Goal: Information Seeking & Learning: Learn about a topic

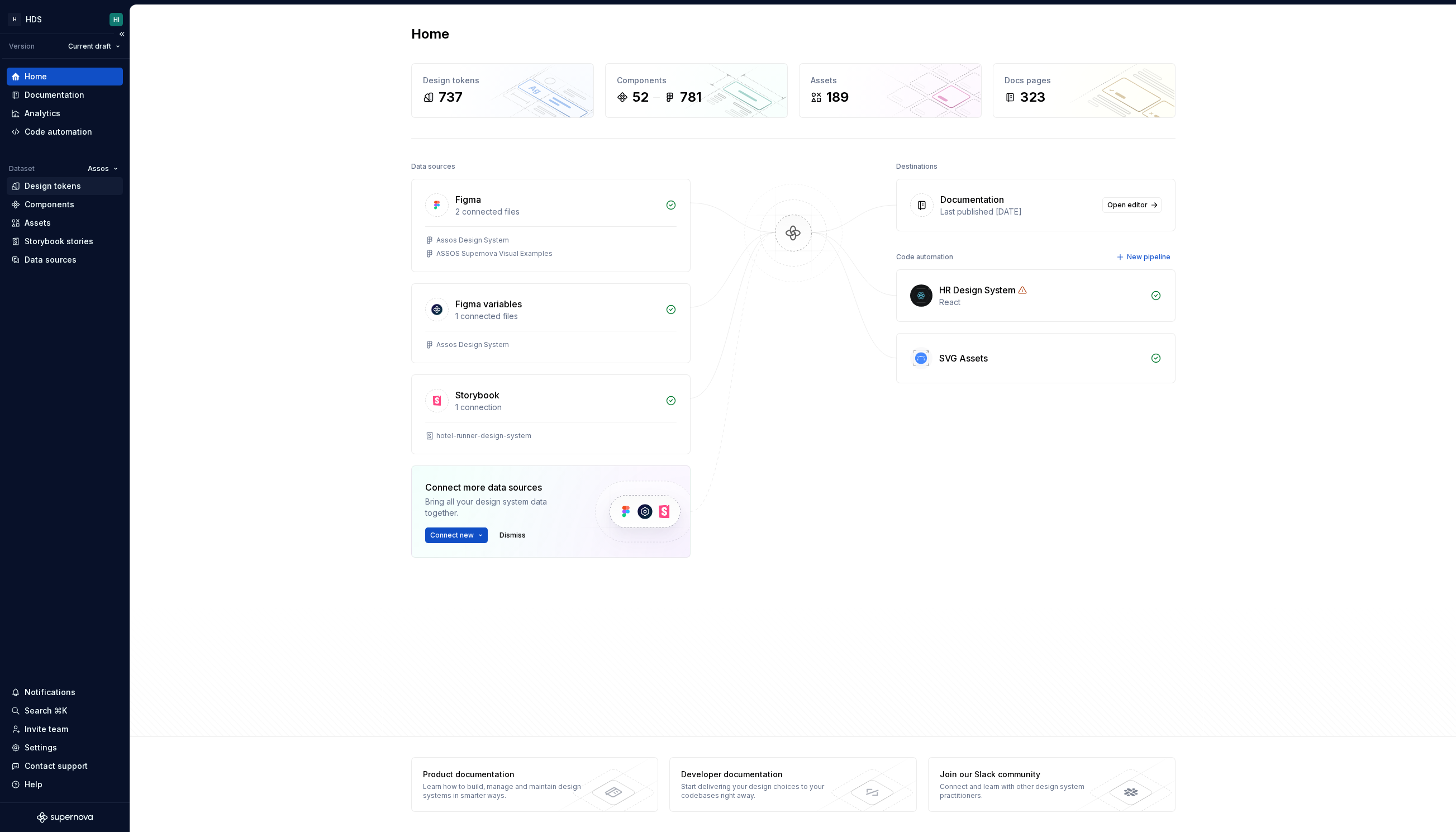
click at [75, 186] on div "Design tokens" at bounding box center [53, 186] width 57 height 11
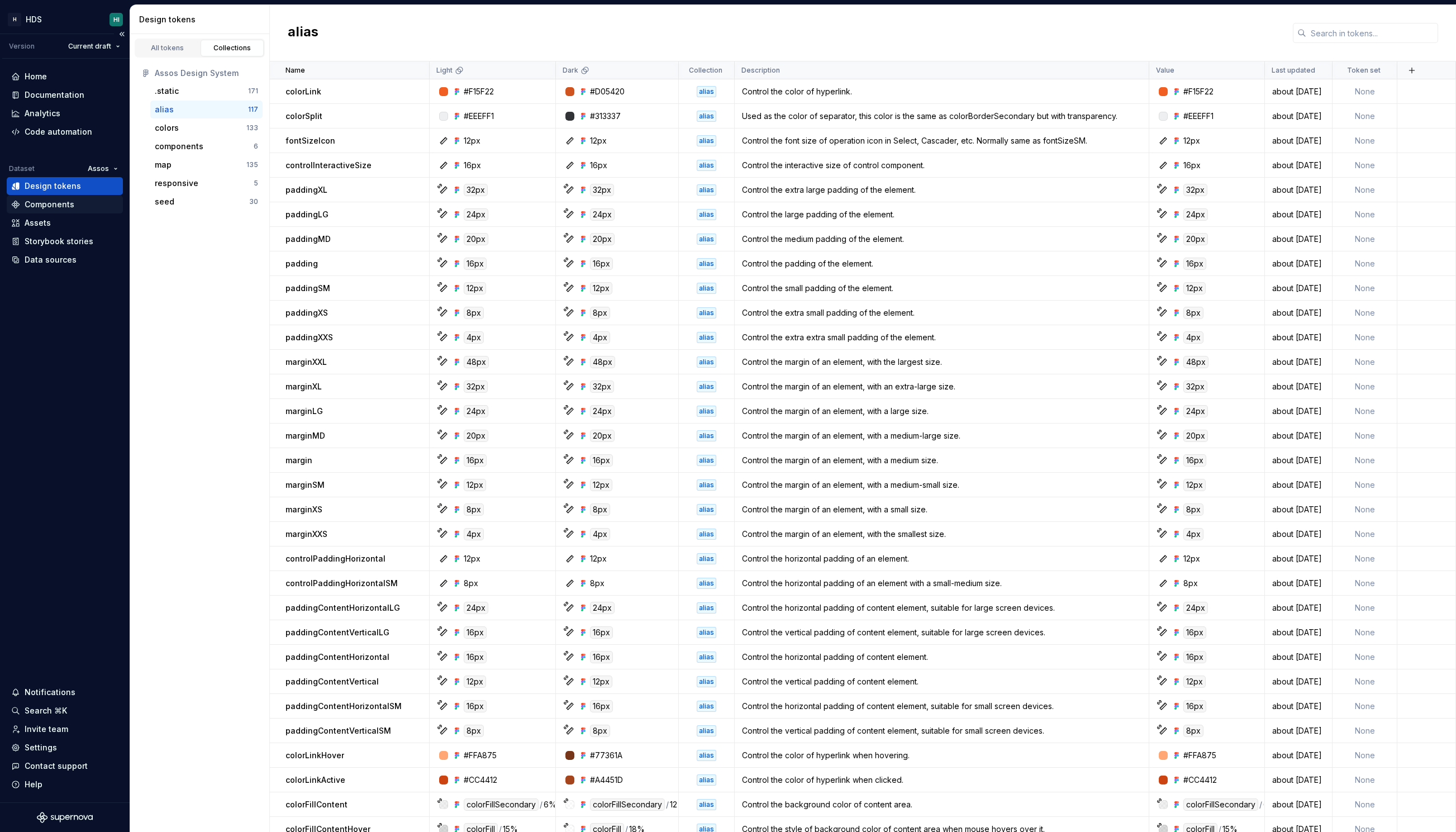
click at [68, 199] on div "Components" at bounding box center [49, 204] width 49 height 11
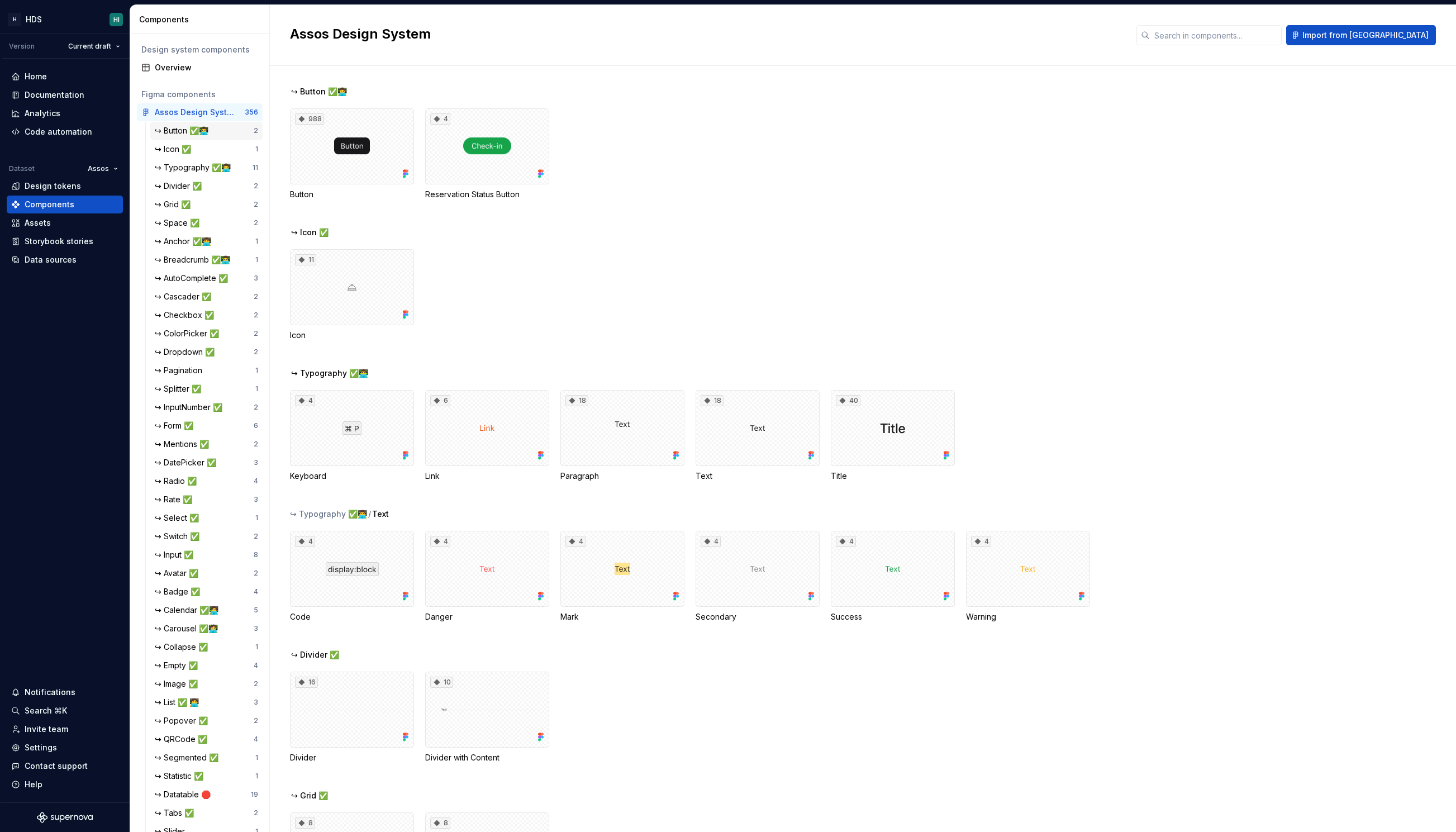
click at [216, 133] on div "↪ Button ✅👨‍💻" at bounding box center [204, 131] width 99 height 11
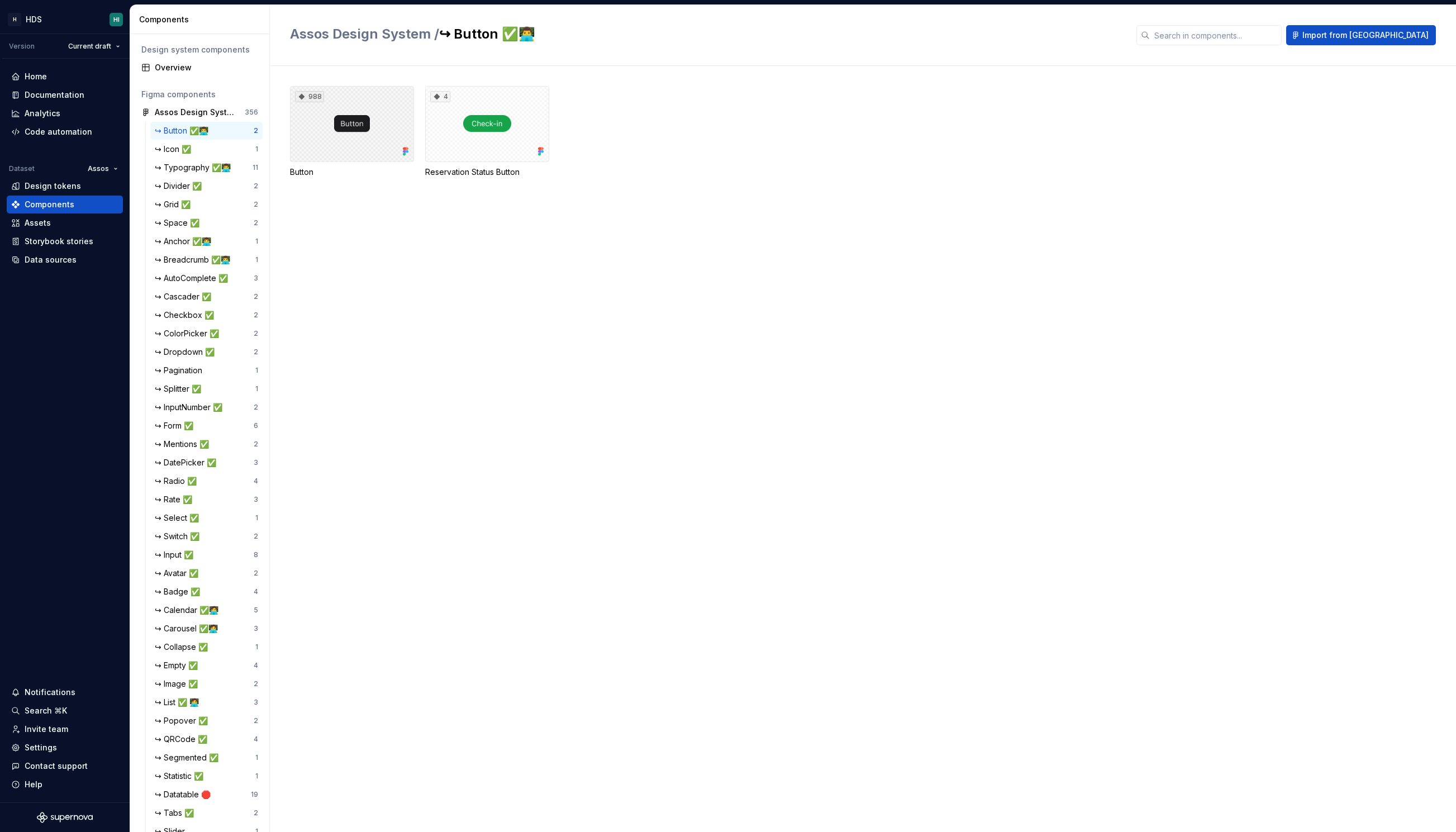
click at [382, 126] on div "988" at bounding box center [352, 124] width 124 height 76
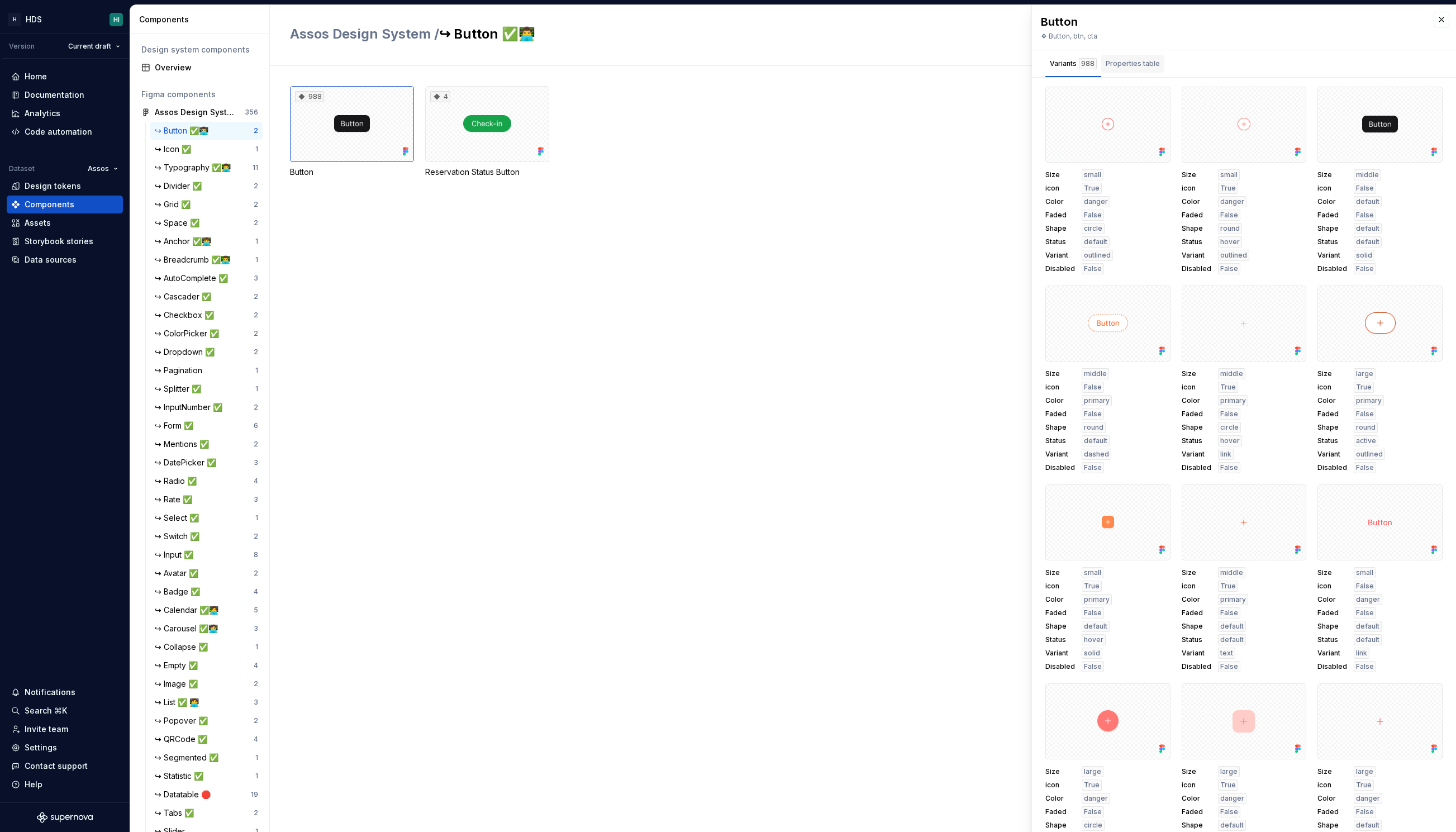
click at [1138, 69] on div "Properties table" at bounding box center [1133, 63] width 54 height 11
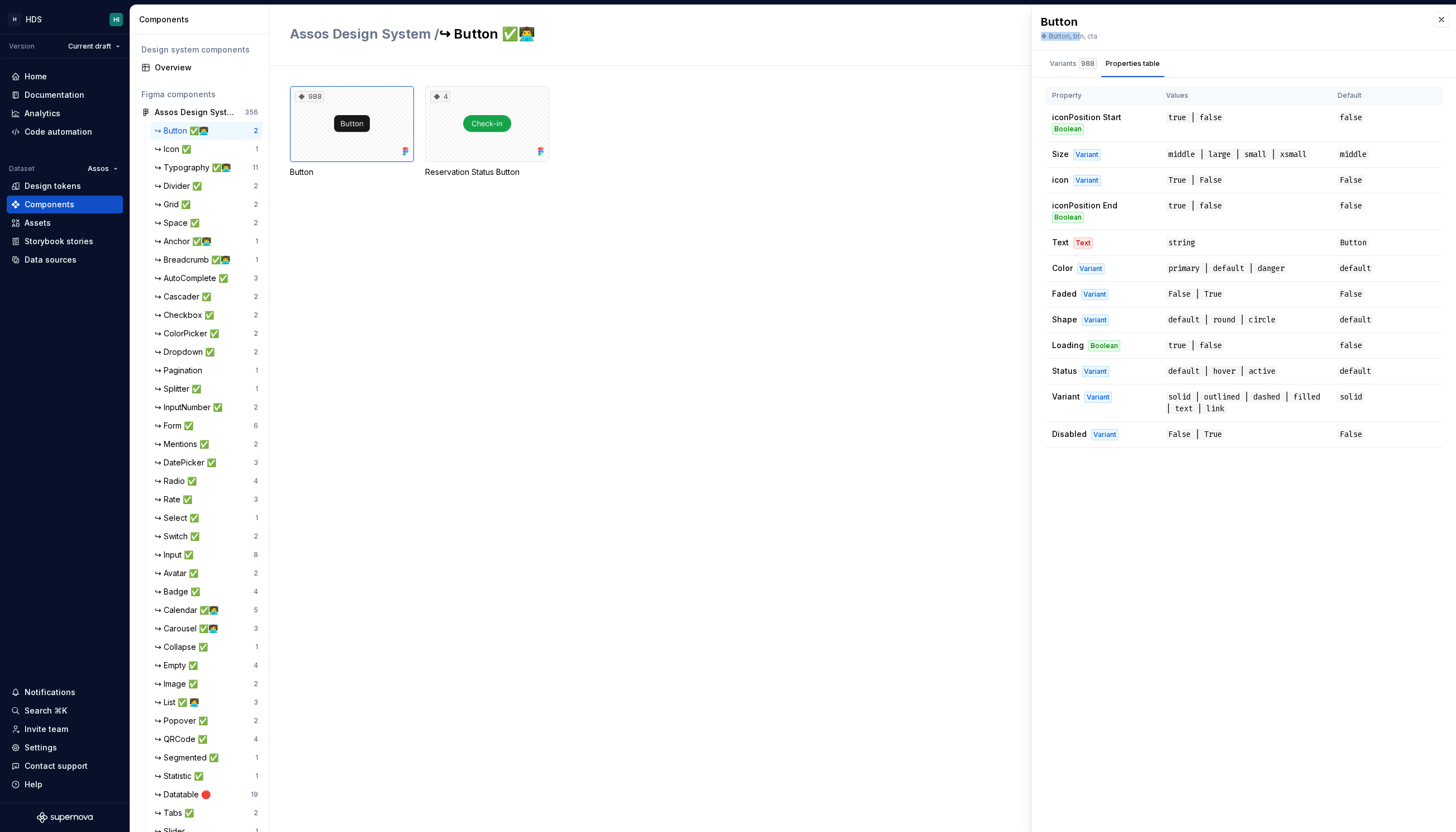
drag, startPoint x: 1080, startPoint y: 35, endPoint x: 1042, endPoint y: 33, distance: 38.1
click at [1042, 33] on div "❖ Button, btn, cta" at bounding box center [1232, 36] width 382 height 9
click at [1097, 33] on div "❖ Button, btn, cta" at bounding box center [1232, 36] width 382 height 9
drag, startPoint x: 1112, startPoint y: 42, endPoint x: 1040, endPoint y: 33, distance: 72.6
click at [1040, 33] on div "Button ❖ Button, btn, cta" at bounding box center [1244, 27] width 424 height 45
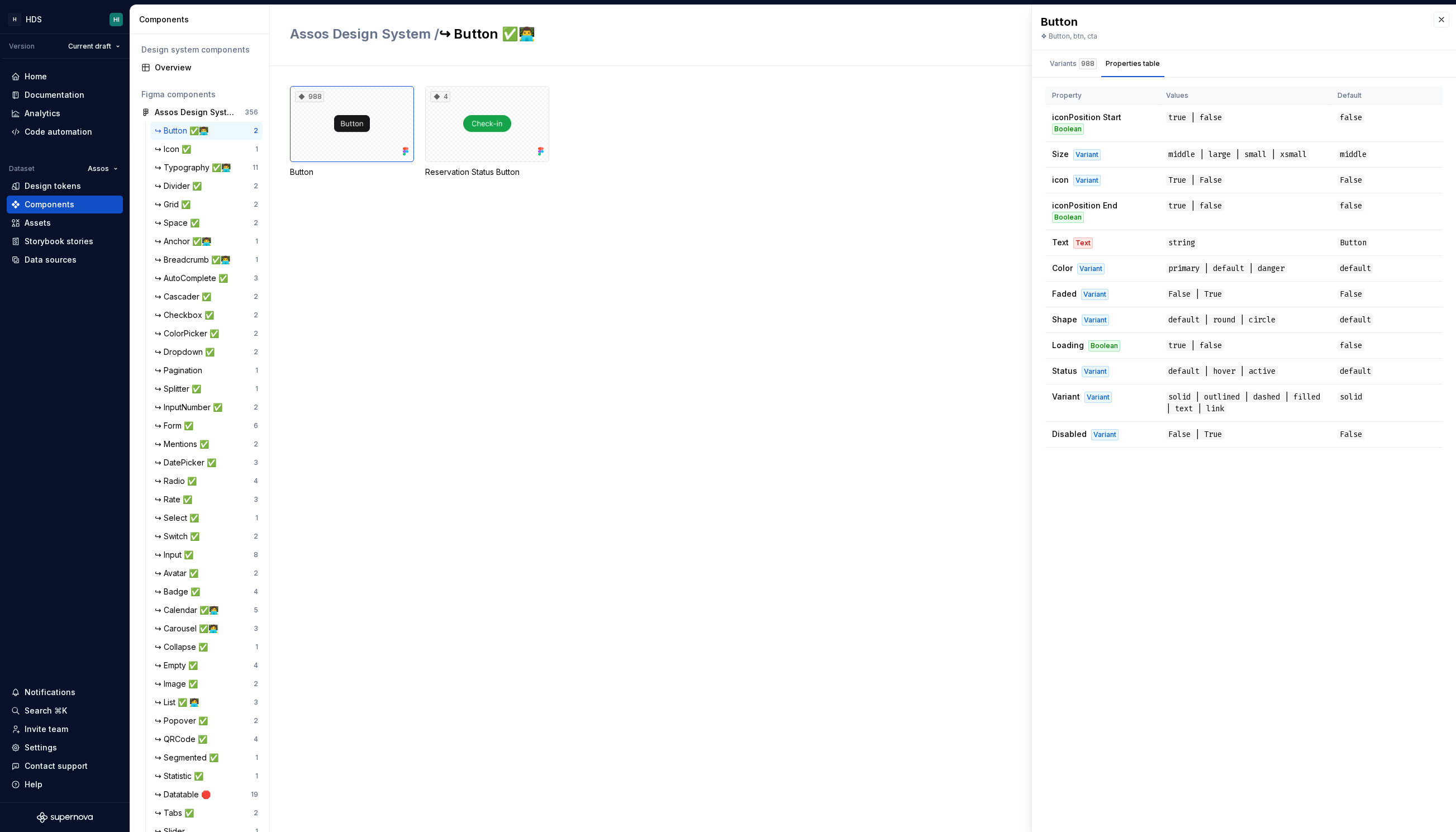
click at [1099, 34] on div "❖ Button, btn, cta" at bounding box center [1232, 36] width 382 height 9
click at [1166, 573] on div "Button ❖ Button, btn, cta Variants 988 Properties table Size small icon True Co…" at bounding box center [1244, 418] width 424 height 827
